Goal: Contribute content: Add original content to the website for others to see

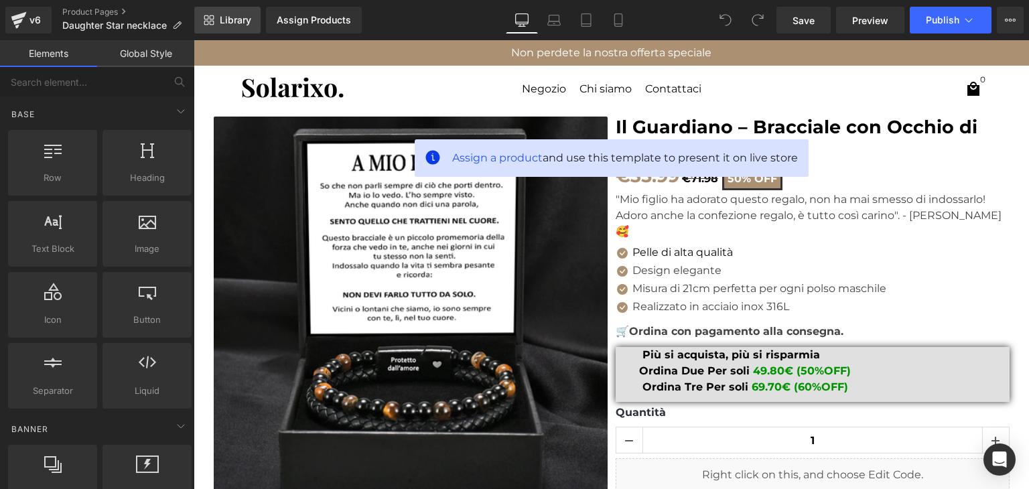
click at [231, 25] on span "Library" at bounding box center [235, 20] width 31 height 12
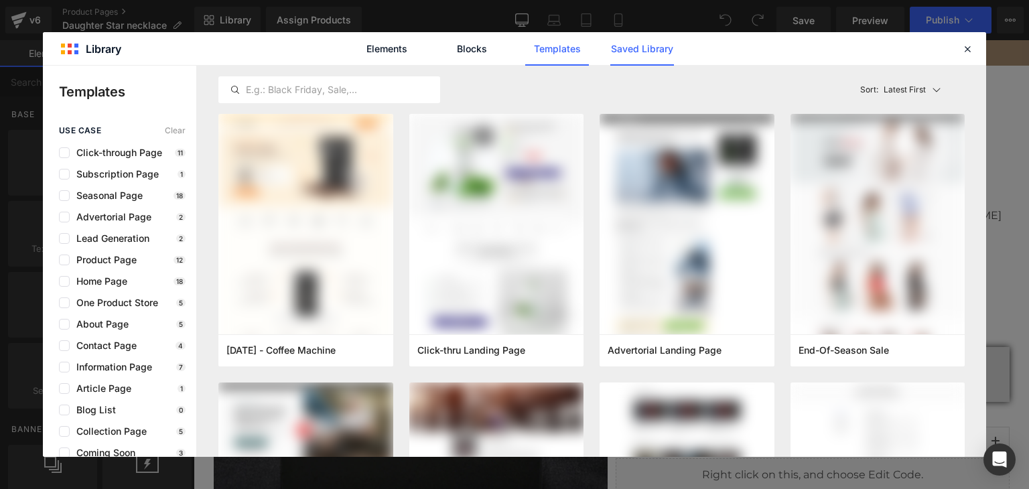
click at [642, 54] on link "Saved Library" at bounding box center [642, 49] width 64 height 34
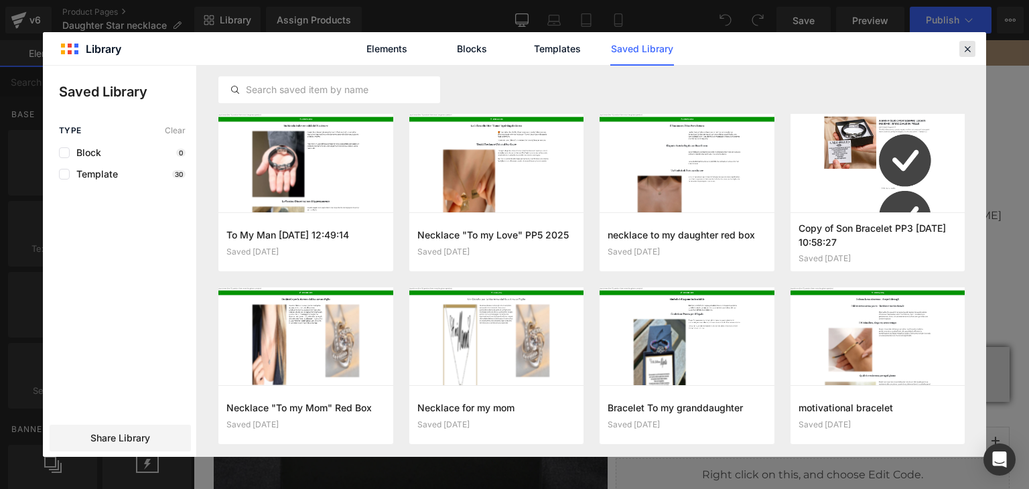
click at [970, 48] on icon at bounding box center [968, 49] width 12 height 12
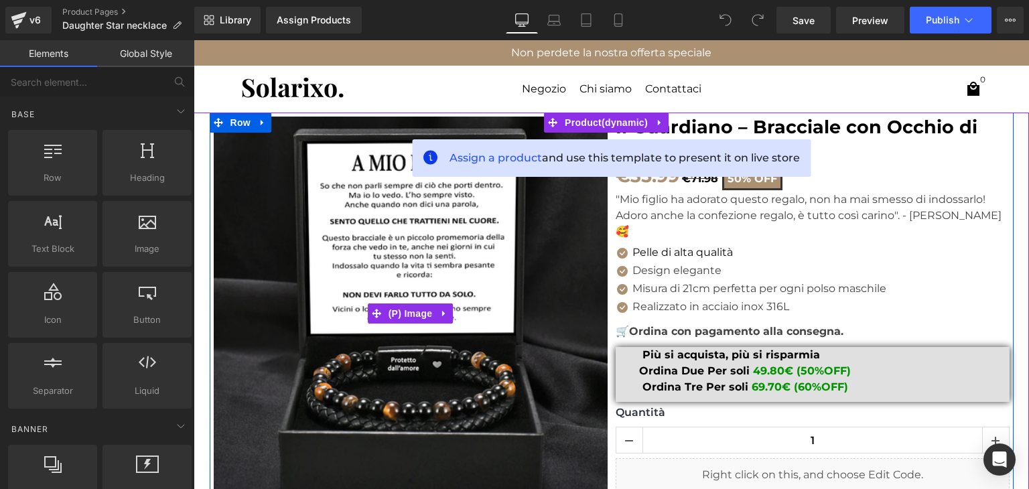
click at [318, 141] on img at bounding box center [411, 314] width 394 height 394
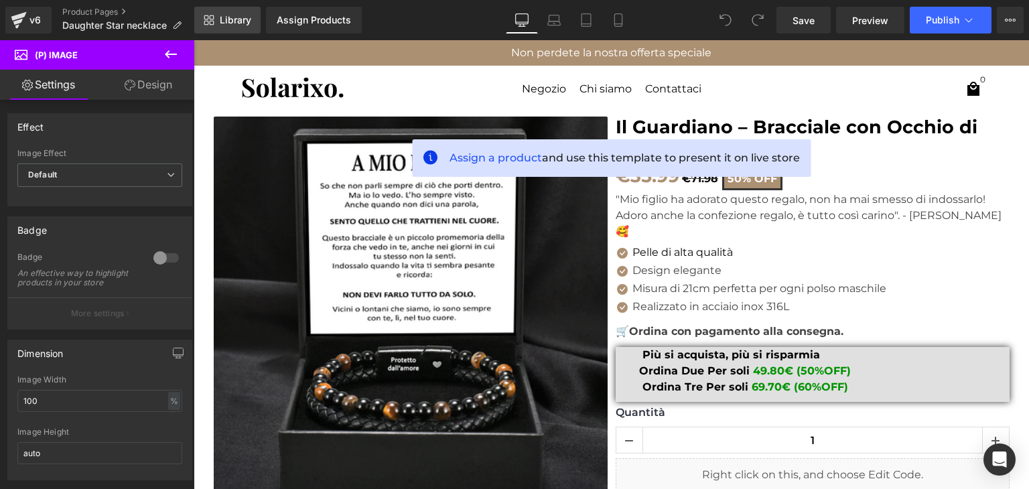
click at [241, 19] on span "Library" at bounding box center [235, 20] width 31 height 12
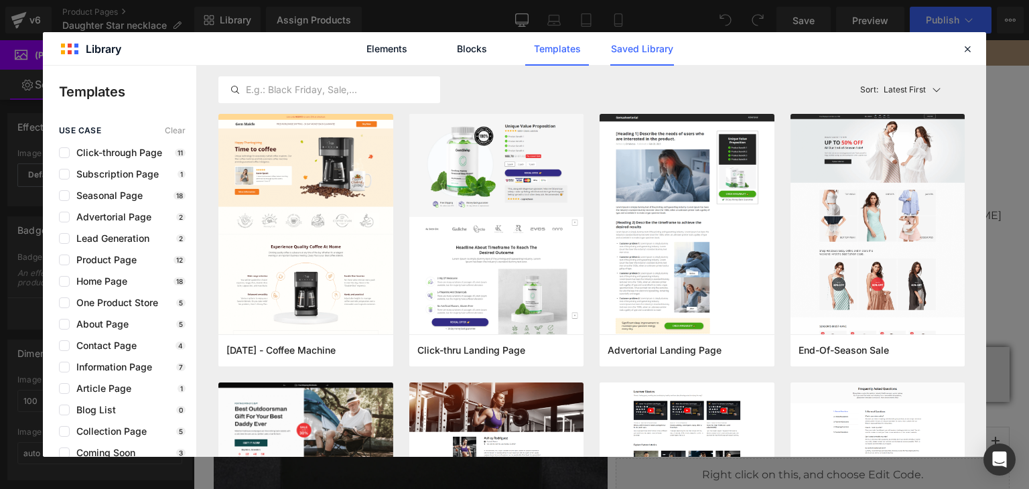
click at [642, 44] on link "Saved Library" at bounding box center [642, 49] width 64 height 34
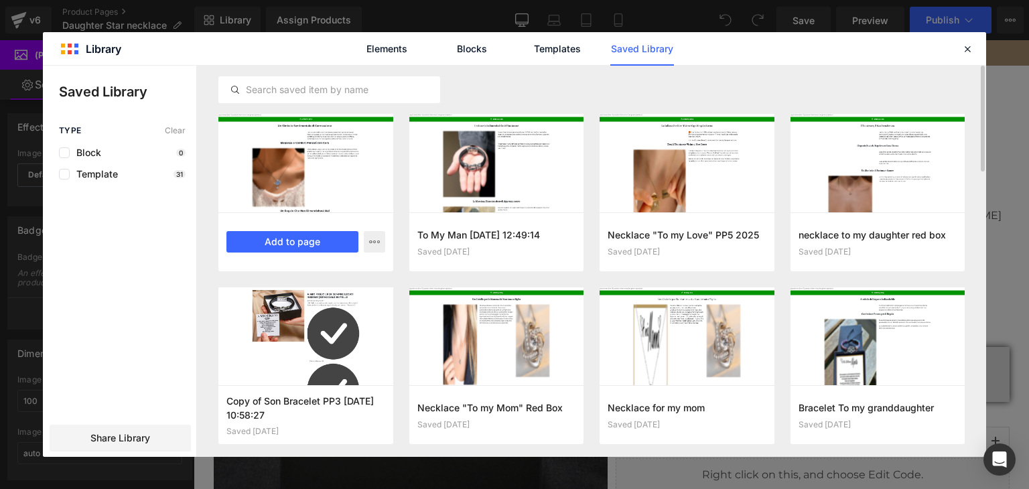
click at [312, 173] on div at bounding box center [305, 163] width 175 height 99
click at [302, 244] on button "Add to page" at bounding box center [292, 241] width 132 height 21
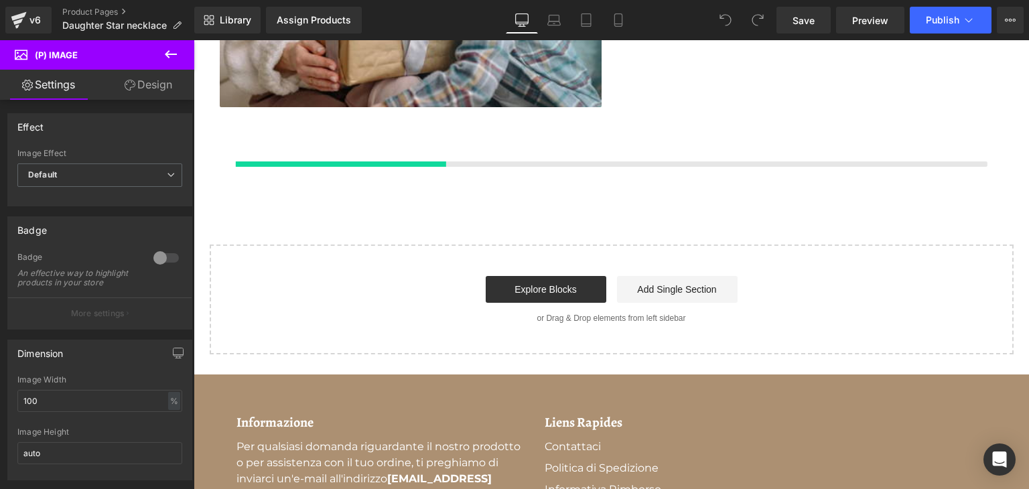
scroll to position [2910, 0]
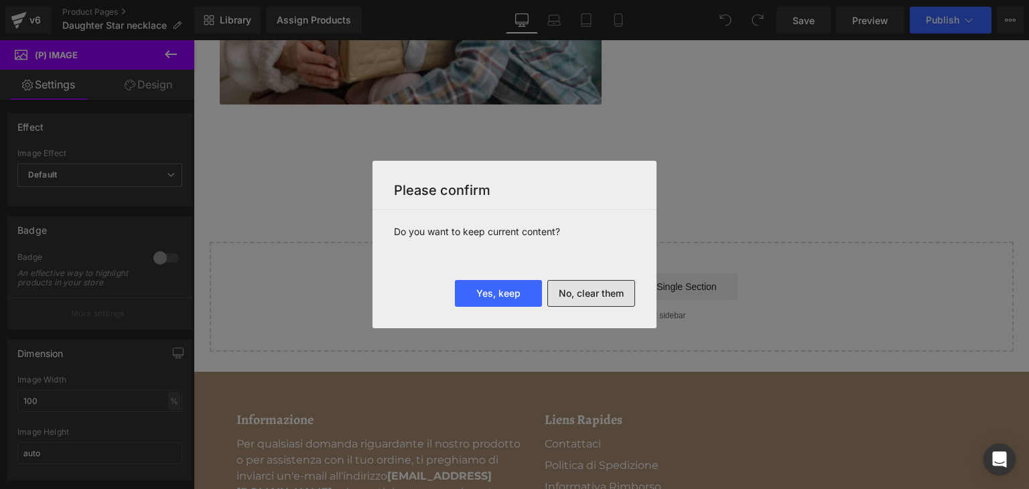
click at [596, 293] on button "No, clear them" at bounding box center [591, 293] width 88 height 27
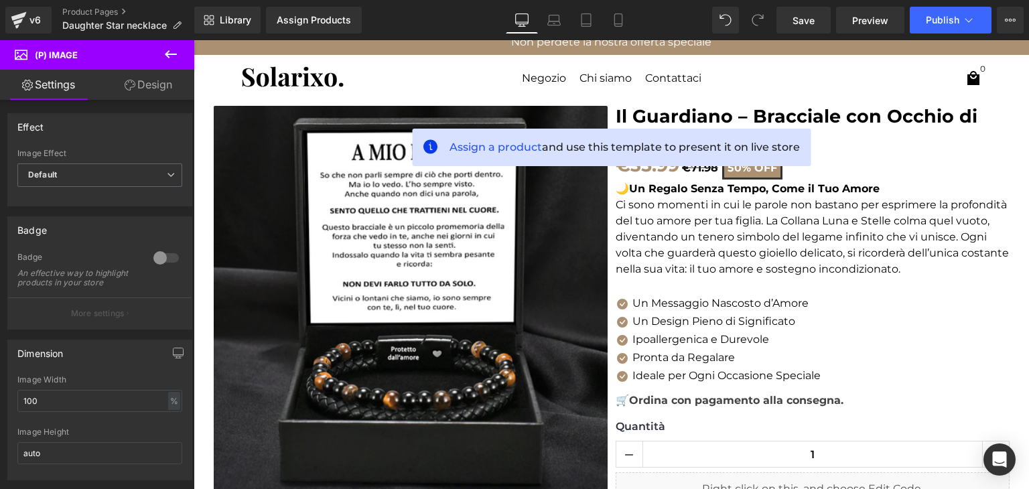
scroll to position [8, 0]
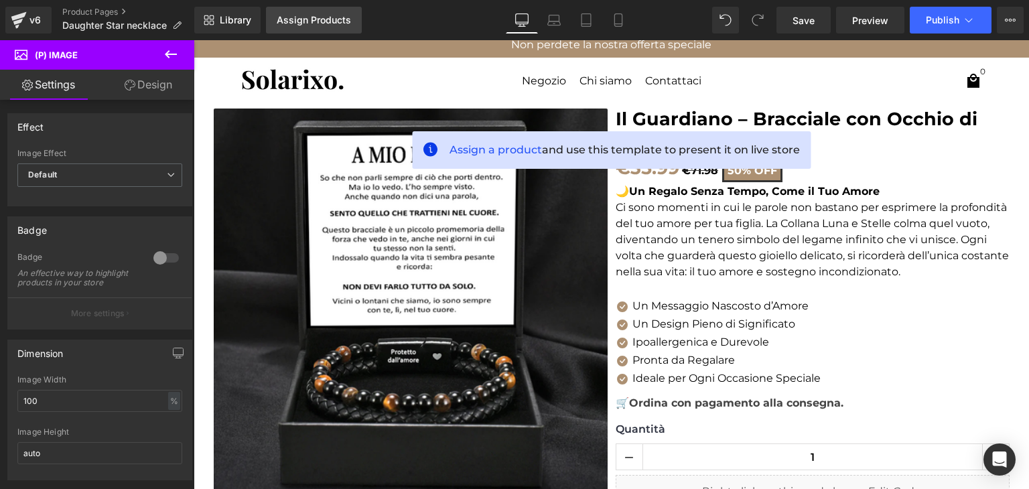
click at [302, 23] on div "Assign Products" at bounding box center [314, 20] width 74 height 11
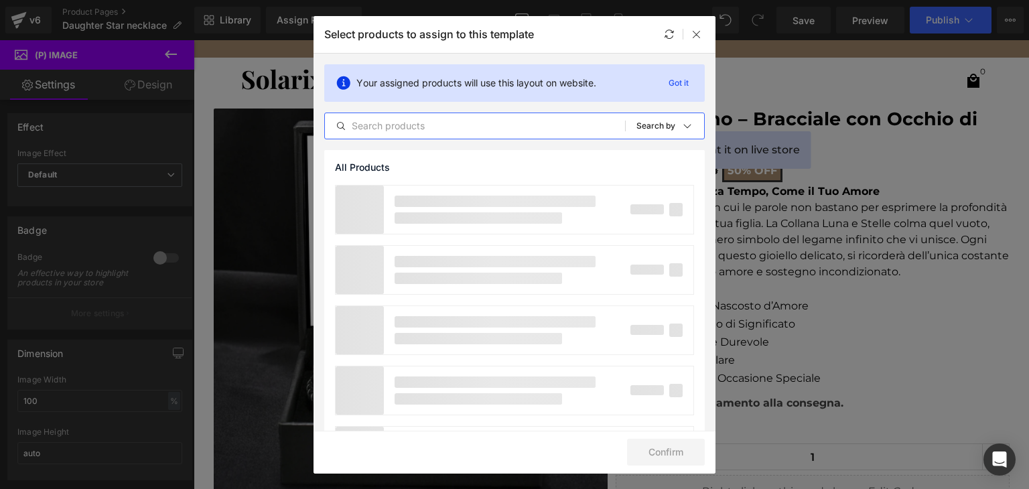
click at [413, 126] on input "text" at bounding box center [475, 126] width 300 height 16
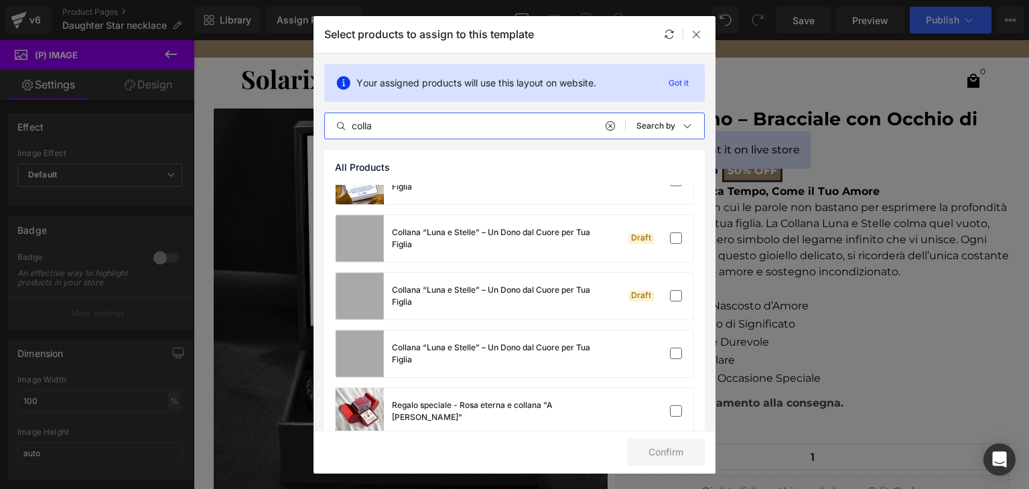
scroll to position [892, 0]
type input "colla"
click at [700, 38] on icon at bounding box center [697, 34] width 11 height 11
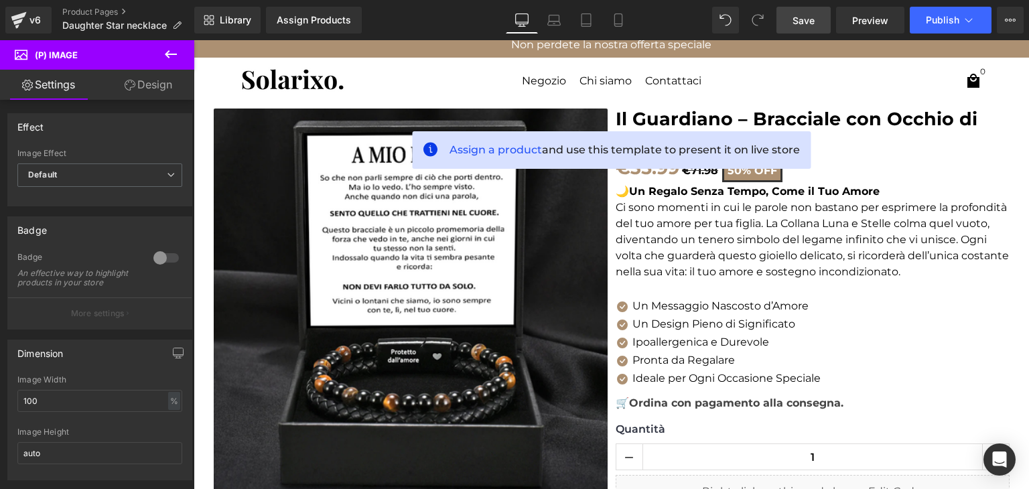
click at [796, 15] on span "Save" at bounding box center [804, 20] width 22 height 14
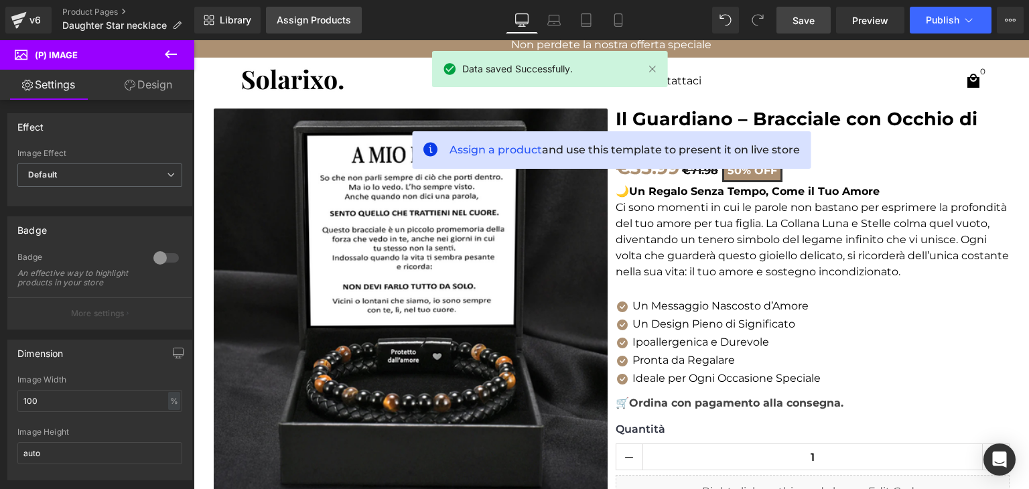
click at [295, 29] on link "Assign Products" at bounding box center [314, 20] width 96 height 27
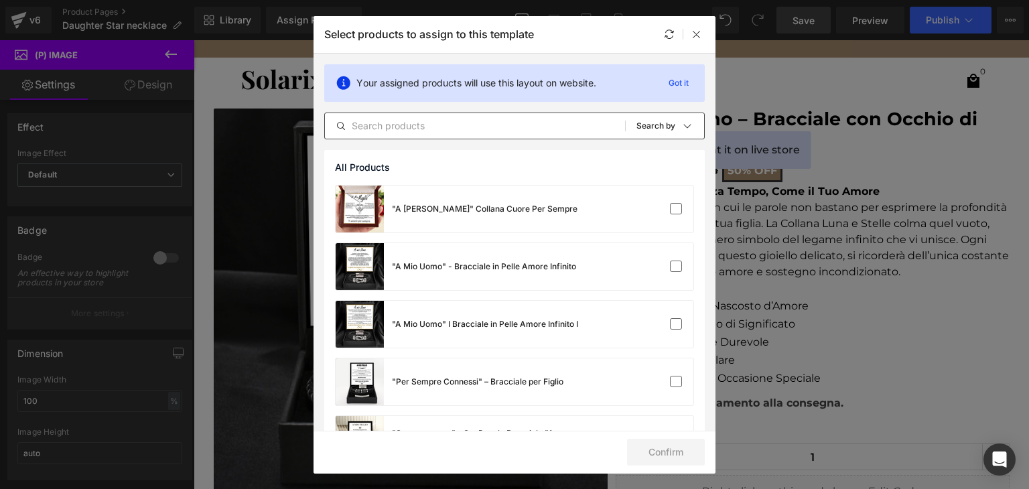
click at [399, 135] on div "All Products Shopify Collections Product Templates Shopify Collections Sort: Se…" at bounding box center [514, 126] width 381 height 27
click at [392, 125] on input "text" at bounding box center [475, 126] width 300 height 16
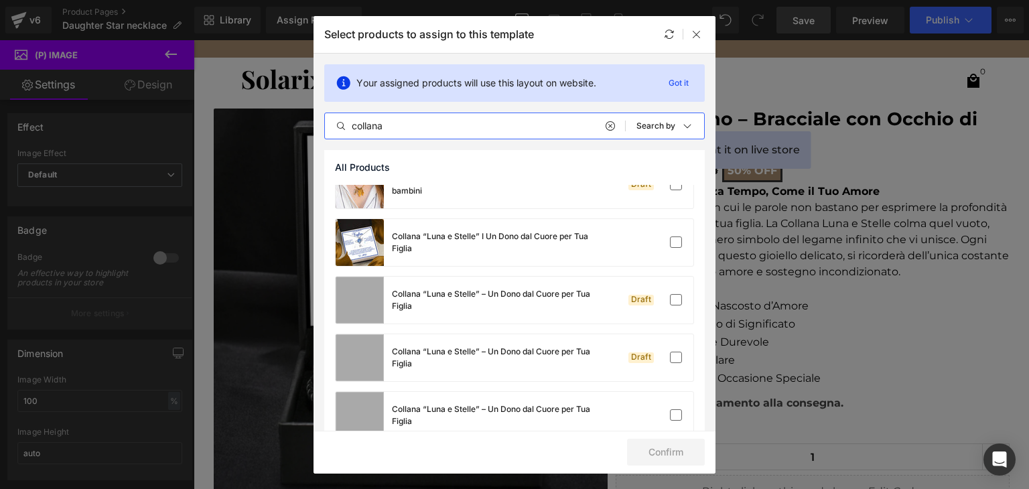
scroll to position [831, 0]
type input "collana"
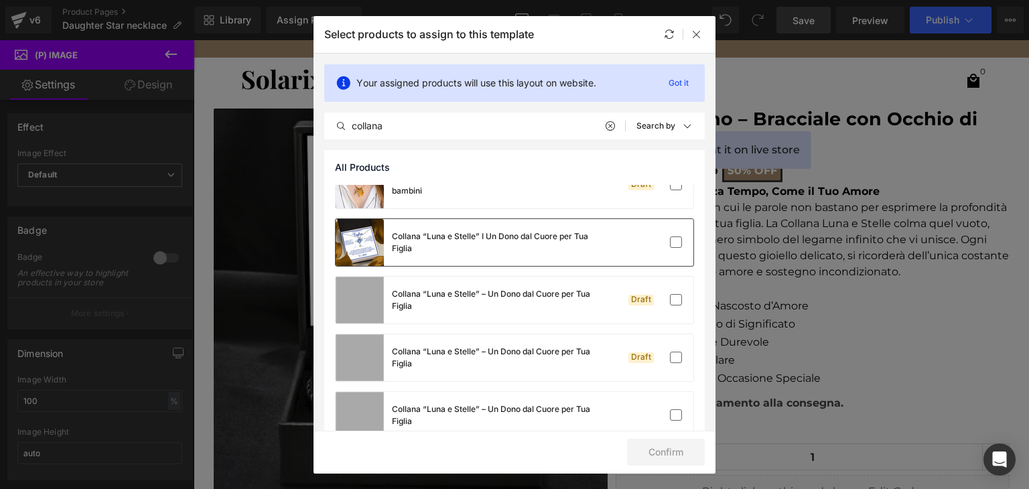
click at [499, 252] on div "Collana “Luna e Stelle” I Un Dono dal Cuore per Tua Figlia" at bounding box center [492, 243] width 201 height 24
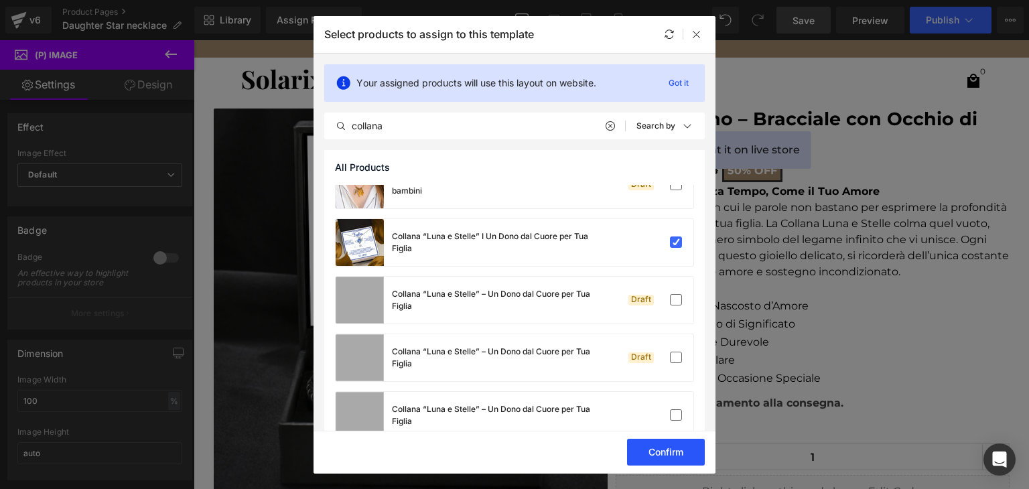
click at [651, 452] on button "Confirm" at bounding box center [666, 452] width 78 height 27
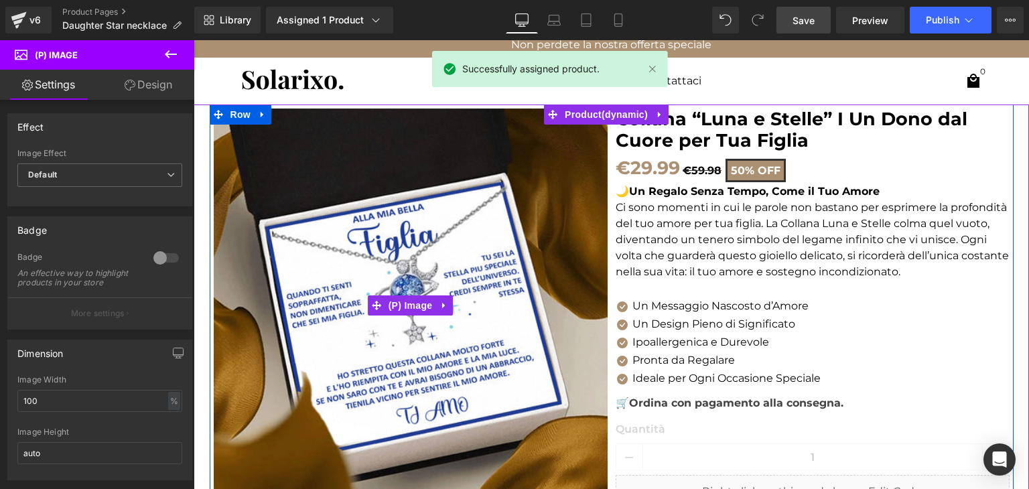
click at [535, 255] on img at bounding box center [411, 306] width 394 height 394
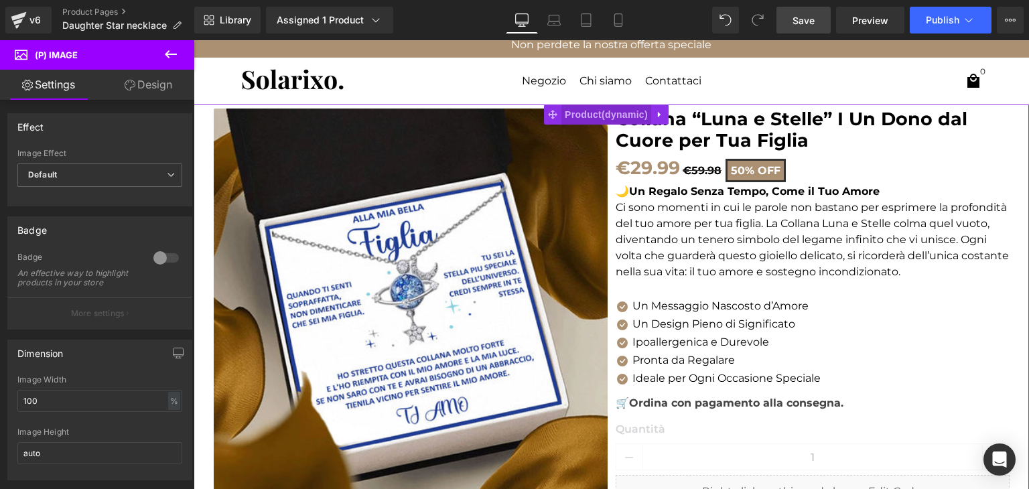
click at [598, 109] on span "Product" at bounding box center [607, 115] width 90 height 20
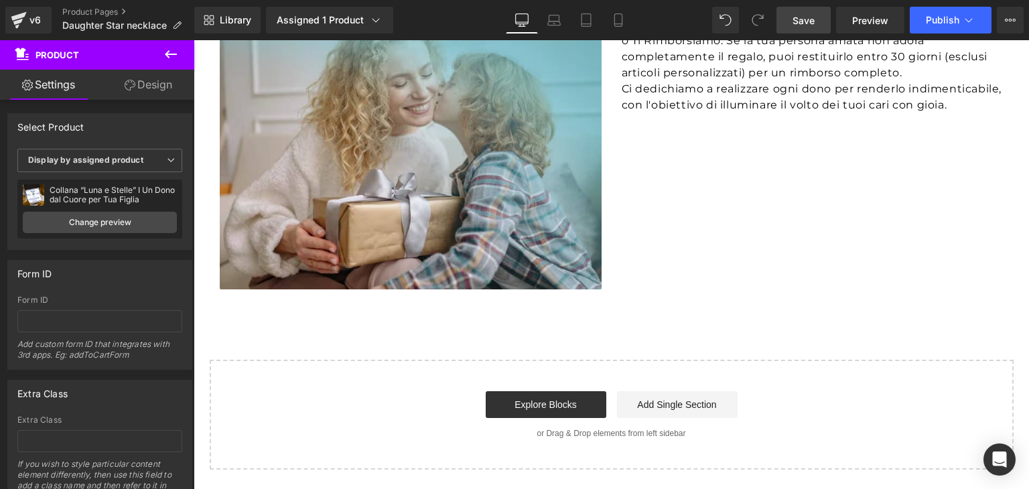
scroll to position [1849, 0]
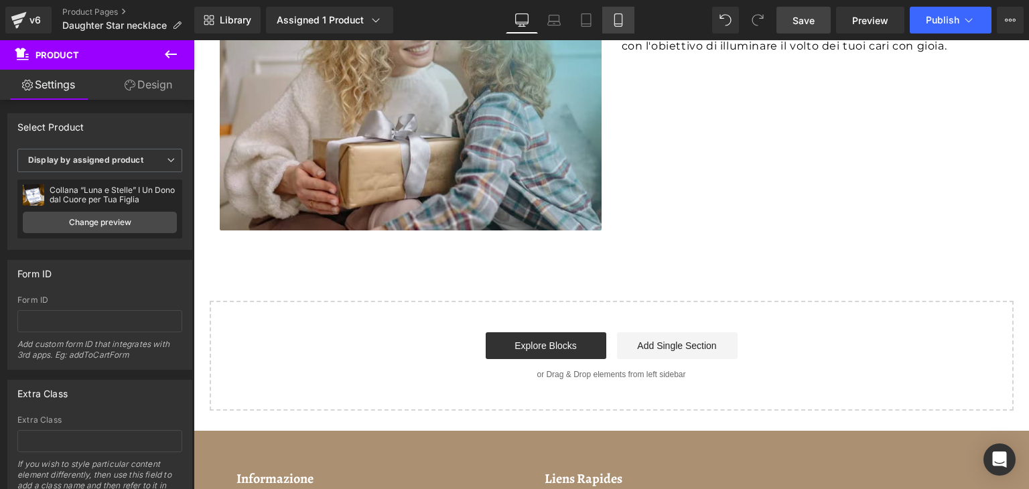
click at [619, 25] on icon at bounding box center [618, 19] width 13 height 13
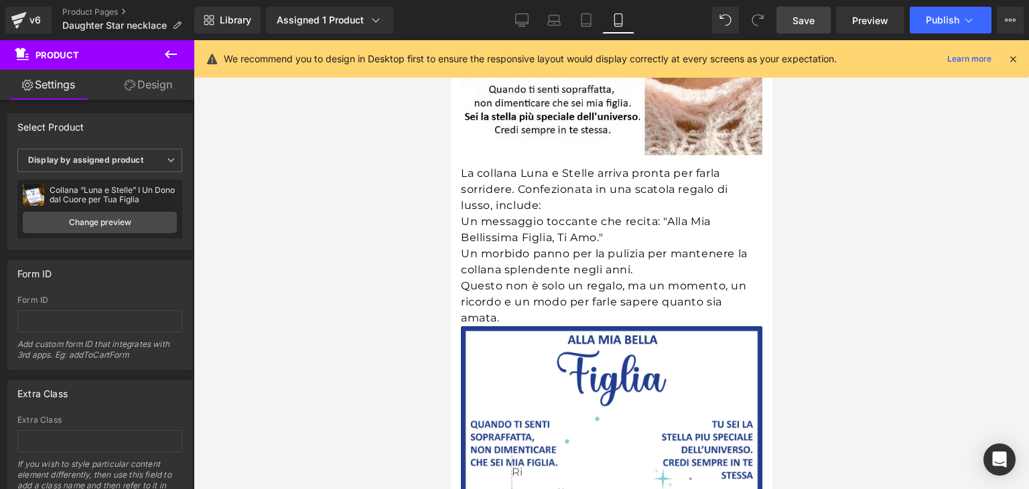
scroll to position [2274, 0]
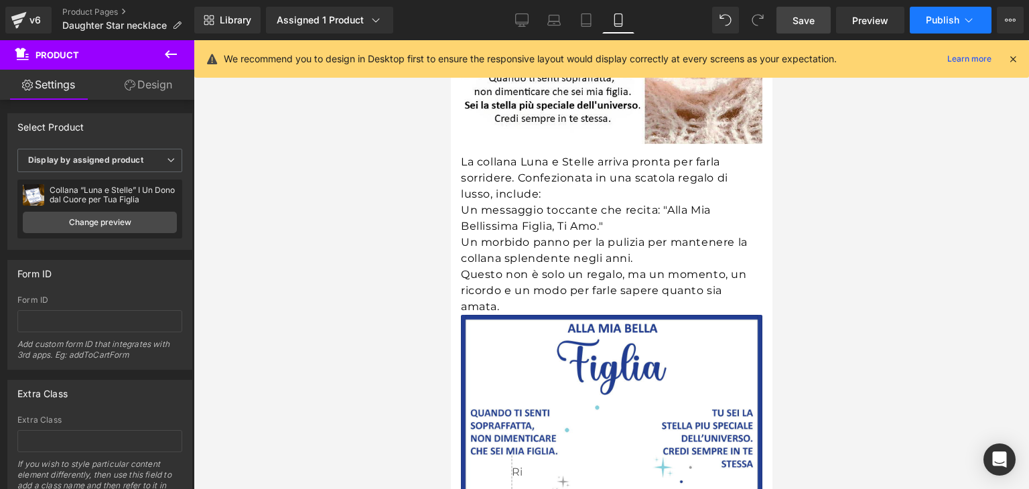
click at [928, 24] on span "Publish" at bounding box center [943, 20] width 34 height 11
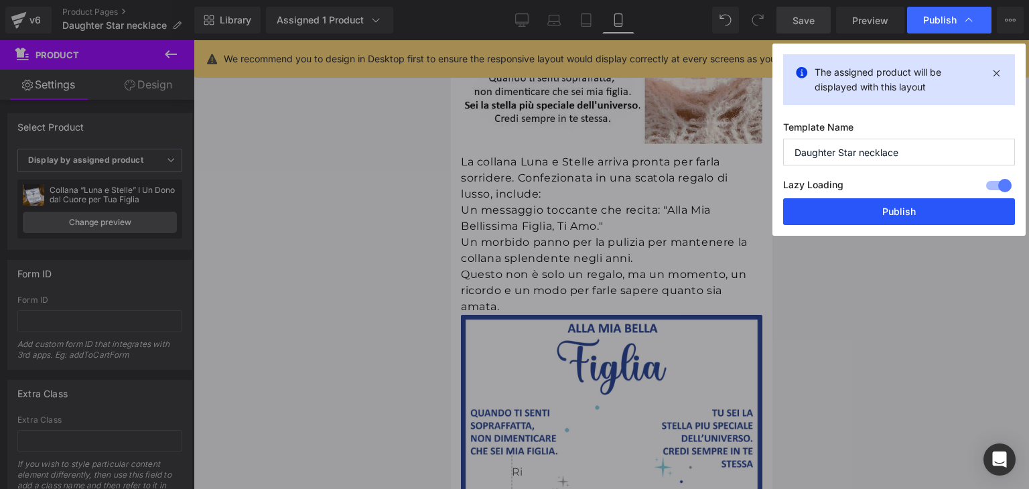
click at [885, 214] on button "Publish" at bounding box center [899, 211] width 232 height 27
